Goal: Information Seeking & Learning: Learn about a topic

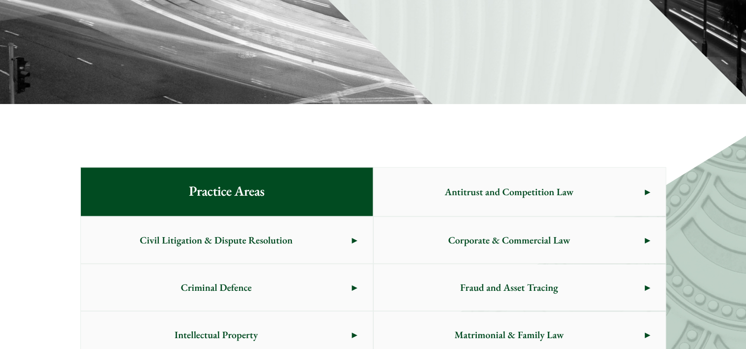
scroll to position [493, 0]
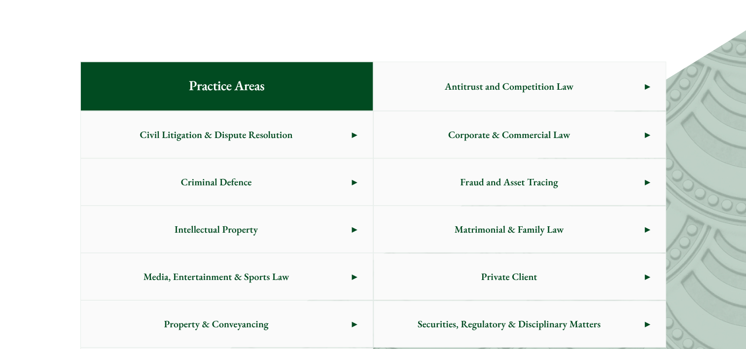
click at [274, 175] on span "Criminal Defence" at bounding box center [216, 182] width 271 height 46
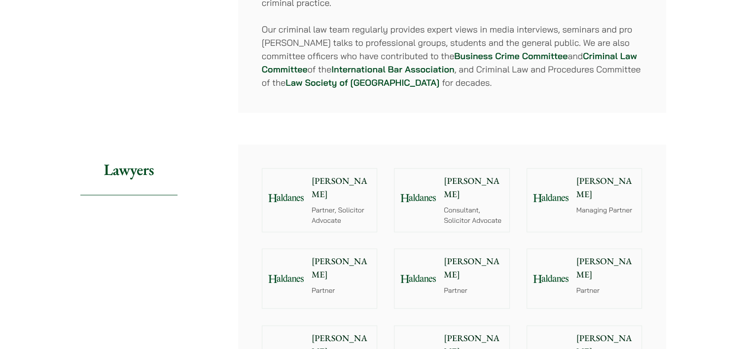
scroll to position [936, 0]
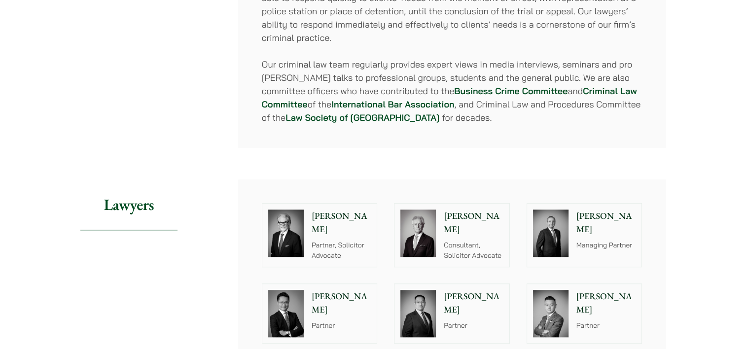
drag, startPoint x: 400, startPoint y: 162, endPoint x: 325, endPoint y: 161, distance: 74.9
click at [325, 161] on article "Home » Practice Areas » Criminal Defence Criminal Defence Share Overview Haldan…" at bounding box center [372, 240] width 585 height 2157
click at [323, 209] on p "[PERSON_NAME]" at bounding box center [341, 222] width 60 height 27
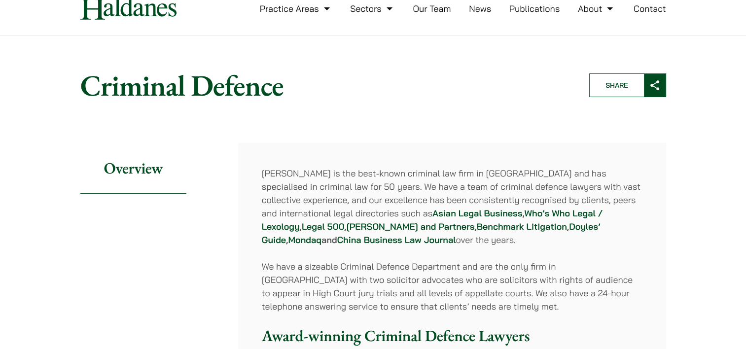
scroll to position [0, 0]
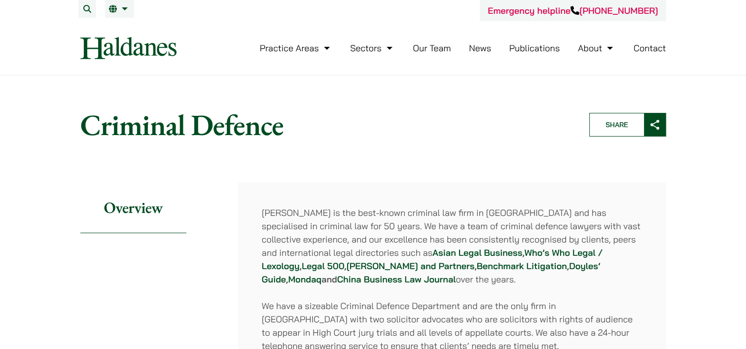
click at [580, 51] on link "About" at bounding box center [596, 47] width 37 height 11
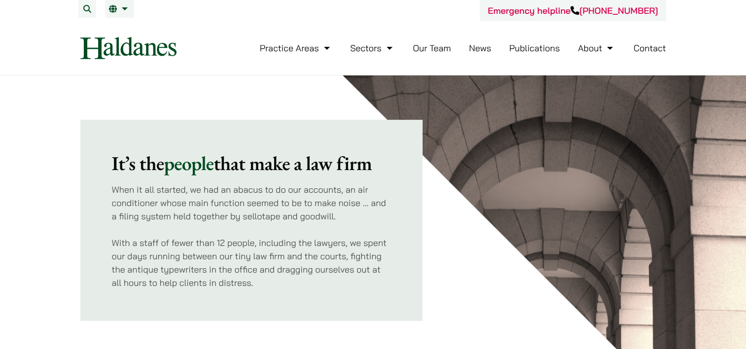
click at [423, 49] on link "Our Team" at bounding box center [431, 47] width 38 height 11
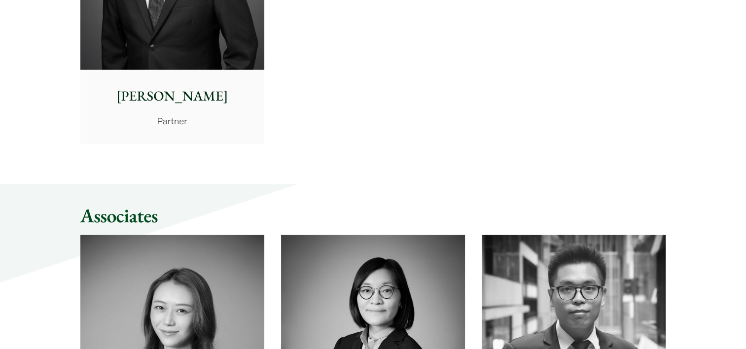
scroll to position [2563, 0]
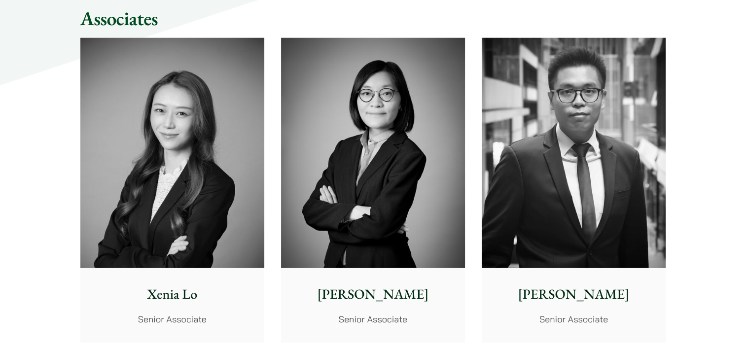
drag, startPoint x: 39, startPoint y: 98, endPoint x: 69, endPoint y: 62, distance: 46.9
click at [49, 47] on div "Partners [PERSON_NAME] Partner, Solicitor Advocate [PERSON_NAME] Partner [PERSO…" at bounding box center [373, 353] width 746 height 5384
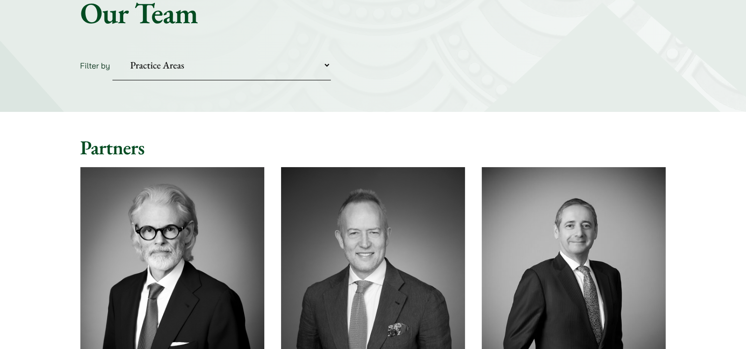
scroll to position [296, 0]
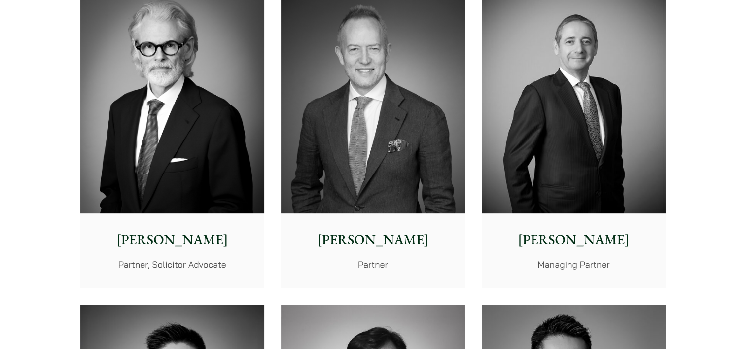
click at [613, 149] on img at bounding box center [573, 98] width 184 height 230
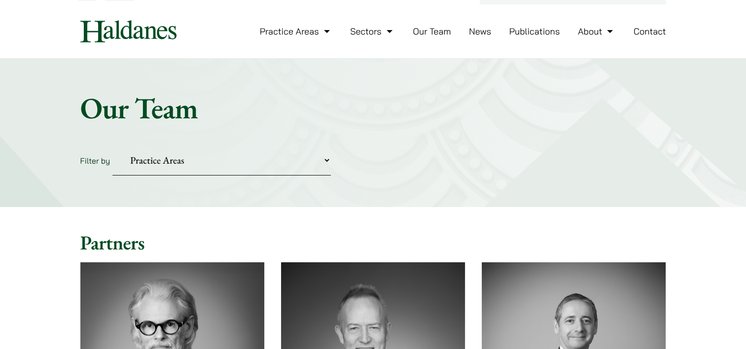
scroll to position [0, 0]
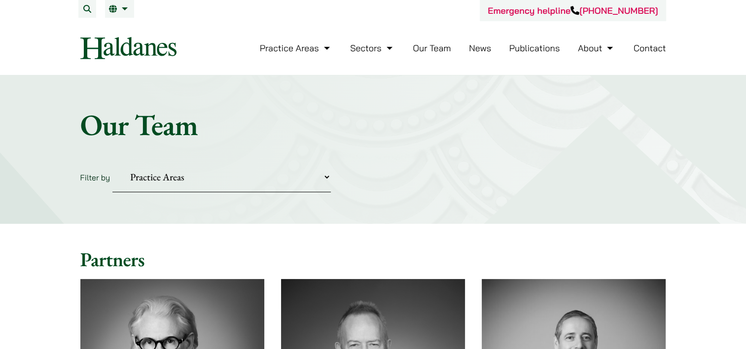
click at [125, 51] on img at bounding box center [128, 48] width 96 height 22
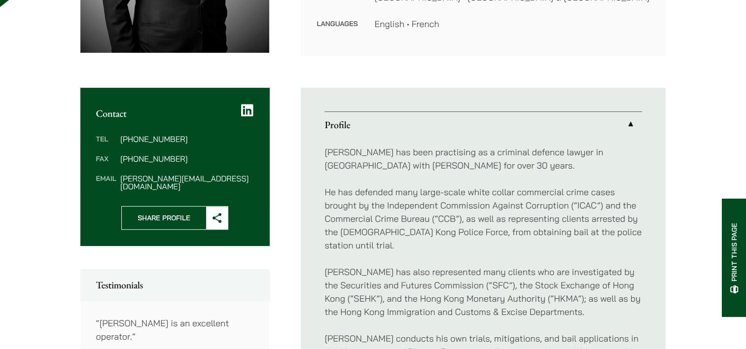
scroll to position [296, 0]
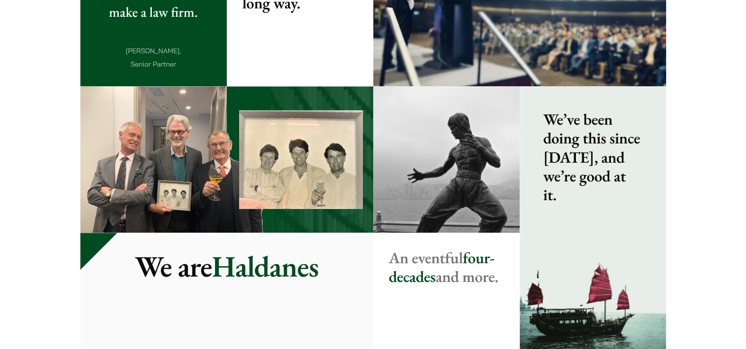
scroll to position [936, 0]
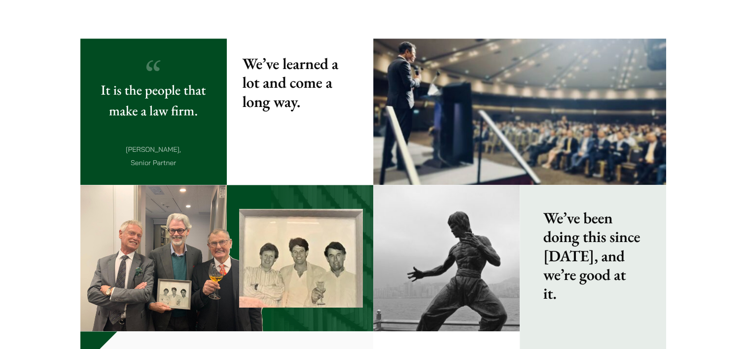
drag, startPoint x: 55, startPoint y: 101, endPoint x: 55, endPoint y: 52, distance: 48.3
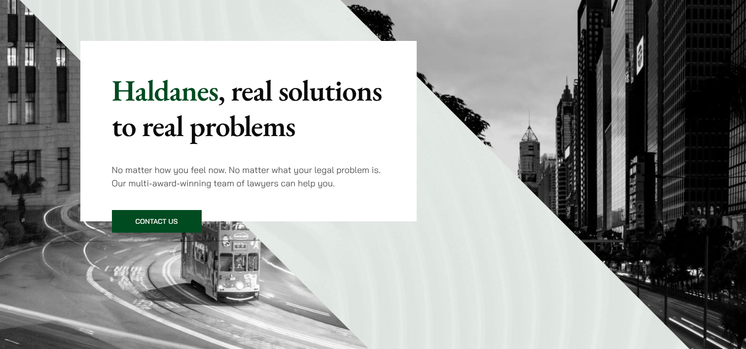
scroll to position [0, 0]
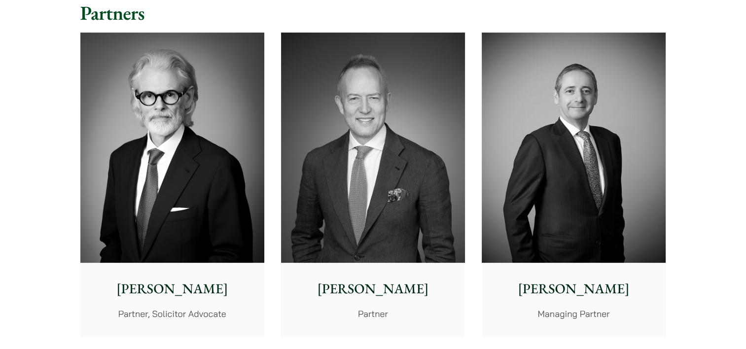
scroll to position [345, 0]
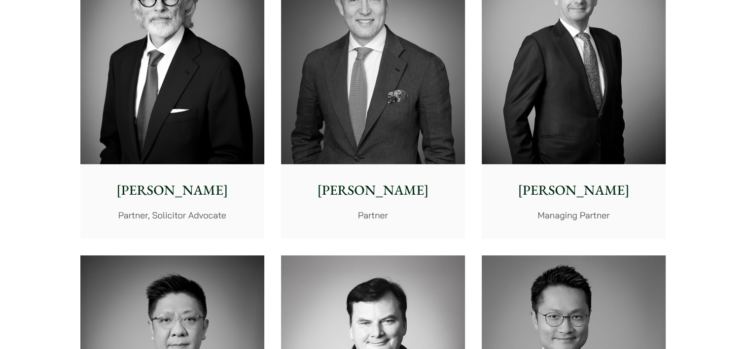
click at [568, 120] on img at bounding box center [573, 49] width 184 height 230
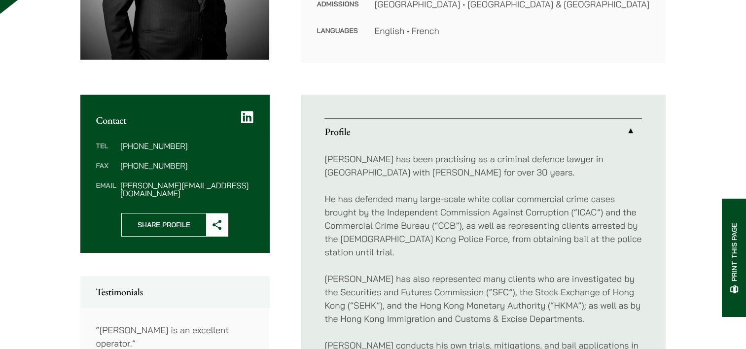
scroll to position [99, 0]
